Goal: Transaction & Acquisition: Purchase product/service

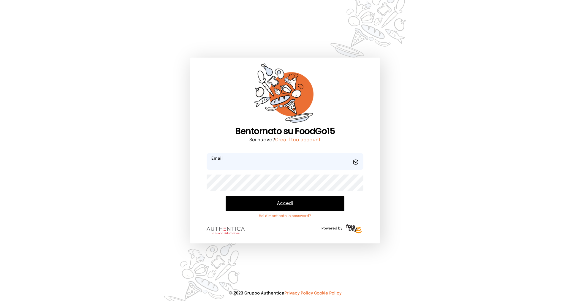
type input "**********"
click at [277, 205] on button "Accedi" at bounding box center [284, 203] width 119 height 15
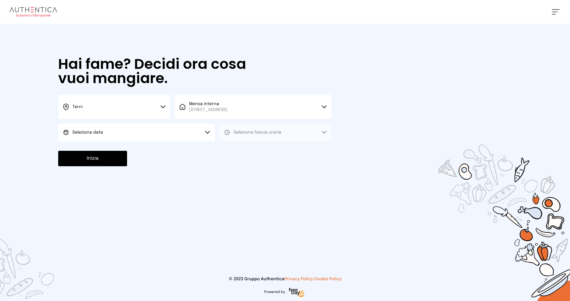
click at [123, 133] on button "Seleziona data" at bounding box center [136, 132] width 156 height 18
click at [112, 149] on li "[DATE], [DATE]" at bounding box center [136, 148] width 156 height 15
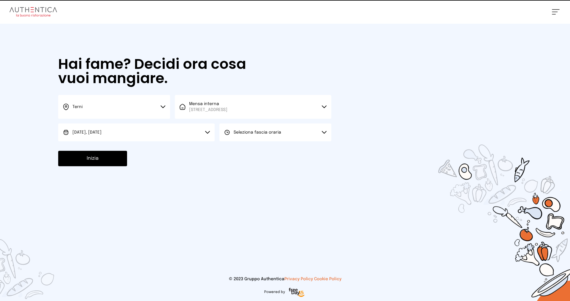
click at [235, 136] on button "Seleziona fascia oraria" at bounding box center [275, 132] width 112 height 18
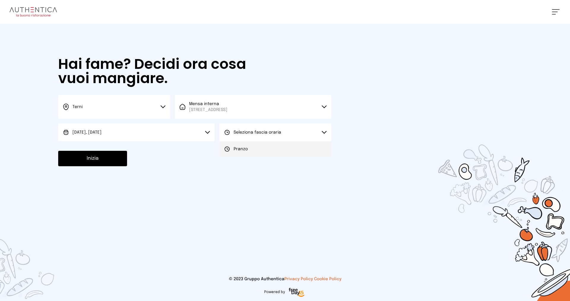
click at [225, 150] on icon at bounding box center [227, 149] width 6 height 6
click at [107, 160] on button "Inizia" at bounding box center [92, 158] width 69 height 15
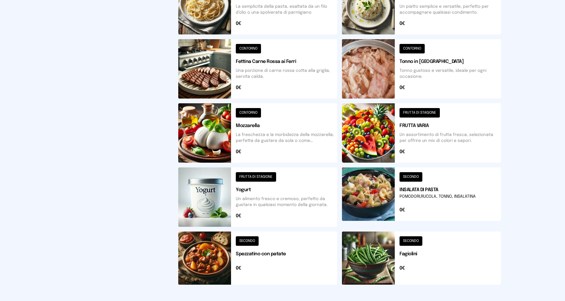
scroll to position [184, 0]
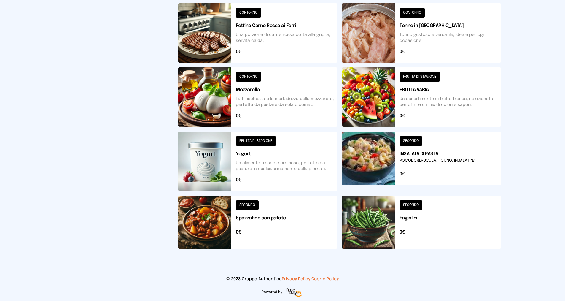
click at [257, 215] on button at bounding box center [257, 222] width 159 height 53
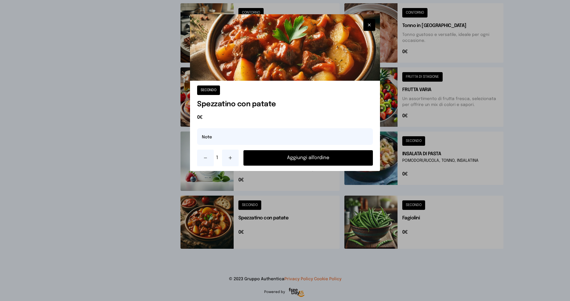
click at [271, 156] on button "Aggiungi all'ordine" at bounding box center [307, 157] width 129 height 15
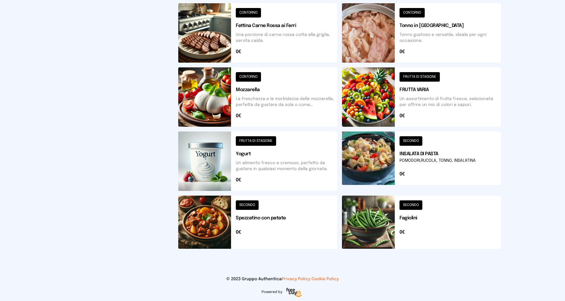
click at [420, 93] on button at bounding box center [421, 96] width 159 height 59
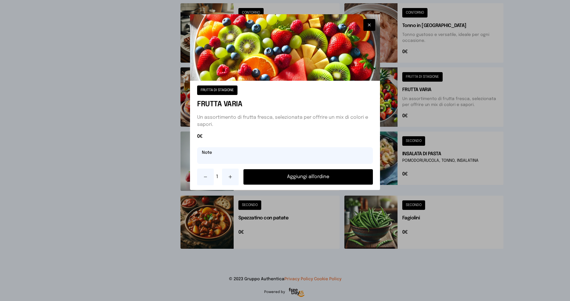
click at [311, 148] on input "text" at bounding box center [285, 155] width 176 height 17
type input "**********"
click at [309, 177] on button "Aggiungi all'ordine" at bounding box center [307, 176] width 129 height 15
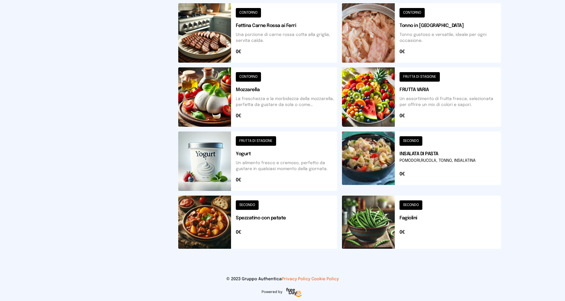
click at [248, 159] on button at bounding box center [257, 160] width 159 height 59
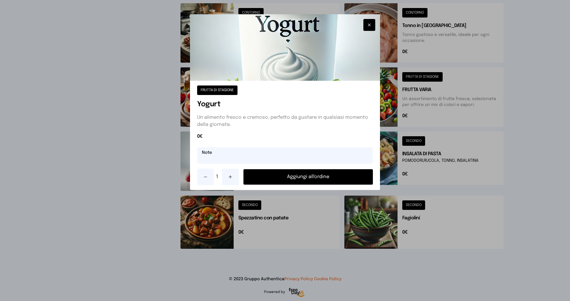
click at [218, 152] on input "text" at bounding box center [285, 155] width 176 height 17
type input "**********"
click at [246, 175] on button "Aggiungi all'ordine" at bounding box center [307, 176] width 129 height 15
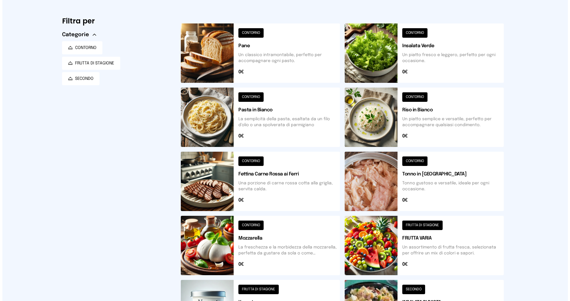
scroll to position [0, 0]
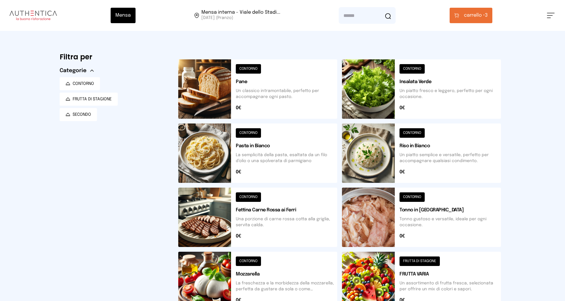
click at [476, 15] on span "carrello •" at bounding box center [474, 15] width 21 height 7
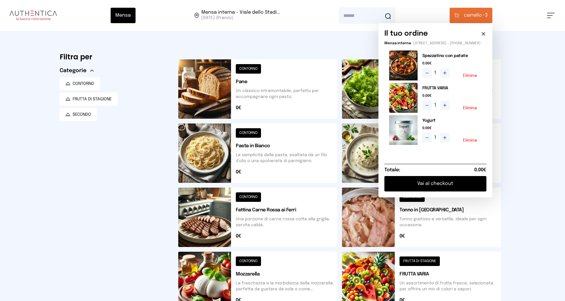
click at [452, 185] on button "Vai al checkout" at bounding box center [436, 183] width 102 height 15
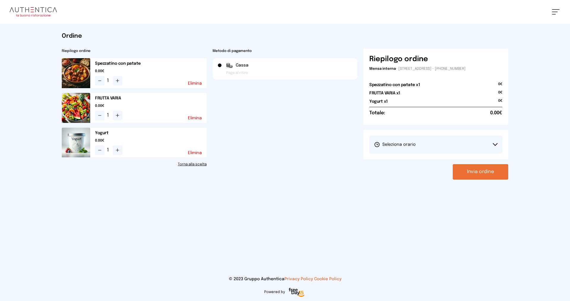
click at [436, 143] on button "Seleziona orario" at bounding box center [435, 145] width 133 height 18
click at [434, 160] on li "1° Turno (13:00 - 15:00)" at bounding box center [435, 160] width 133 height 15
click at [481, 170] on button "Invia ordine" at bounding box center [479, 171] width 55 height 15
